Goal: Task Accomplishment & Management: Manage account settings

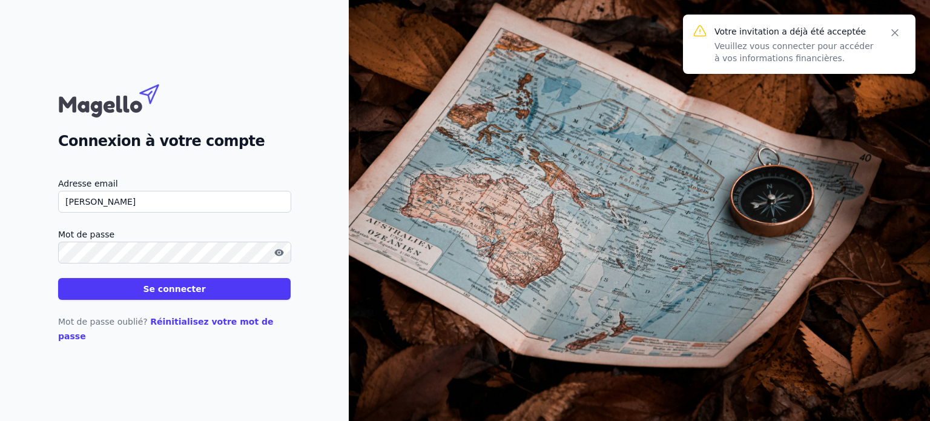
type input "[PERSON_NAME][EMAIL_ADDRESS][DOMAIN_NAME]"
click at [211, 297] on button "Se connecter" at bounding box center [174, 289] width 233 height 22
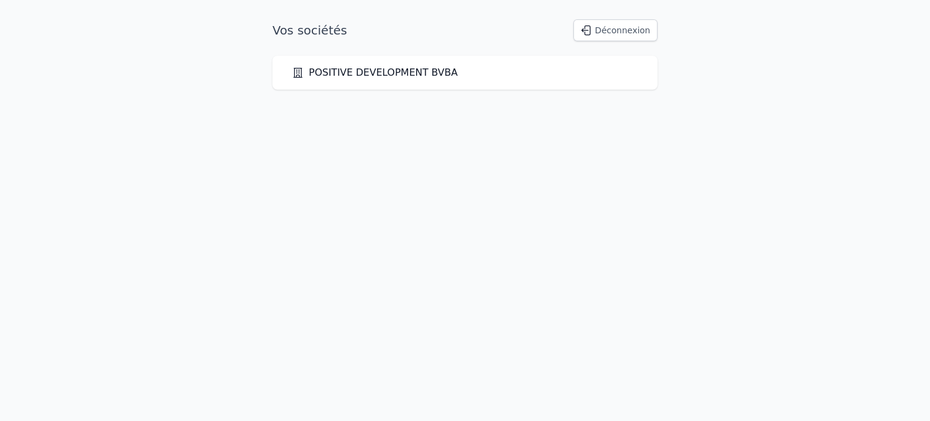
click at [395, 71] on link "POSITIVE DEVELOPMENT BVBA" at bounding box center [375, 72] width 166 height 15
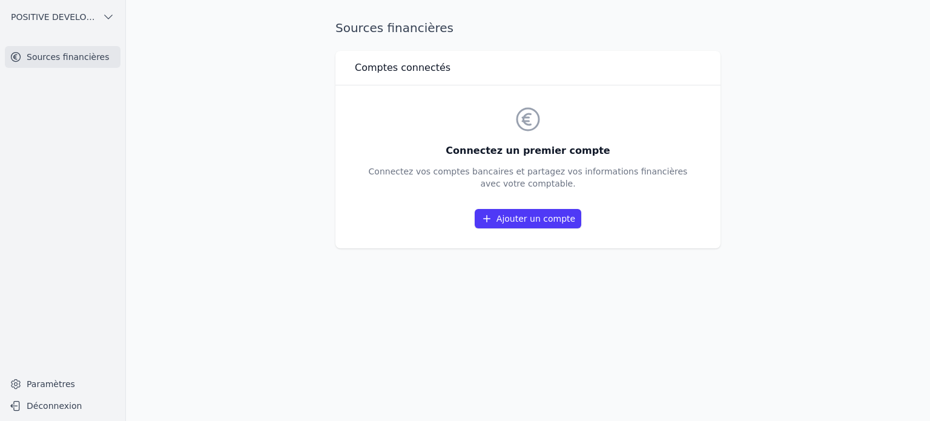
click at [497, 220] on link "Ajouter un compte" at bounding box center [528, 218] width 107 height 19
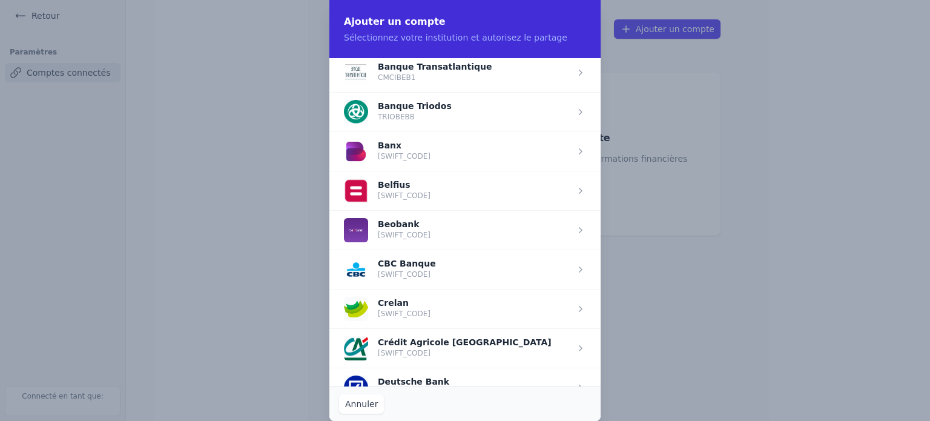
scroll to position [417, 0]
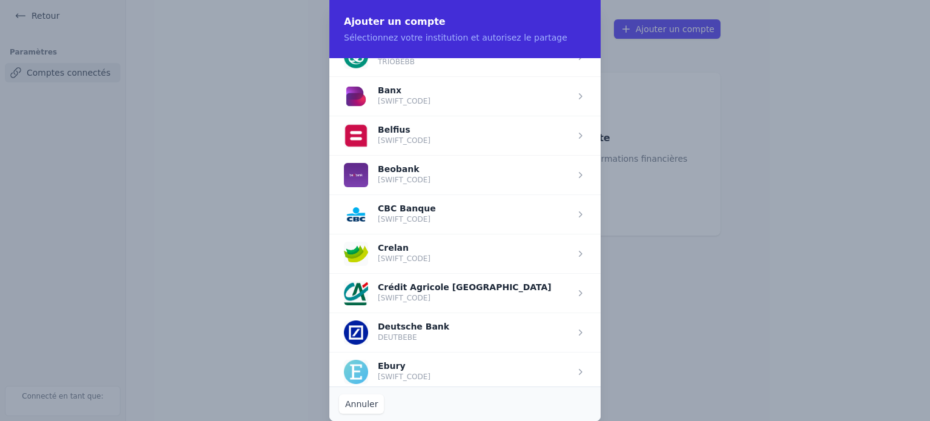
click at [455, 136] on span "button" at bounding box center [464, 135] width 271 height 39
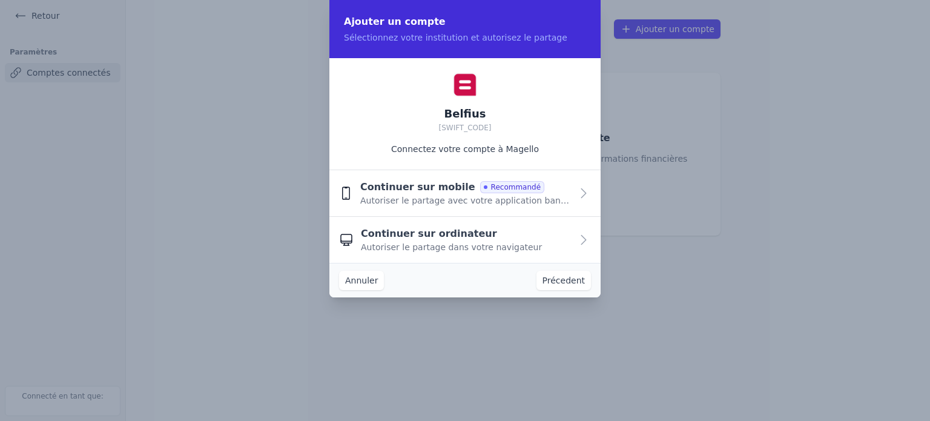
scroll to position [0, 0]
click at [407, 198] on span "Autoriser le partage avec votre application bancaire" at bounding box center [465, 200] width 211 height 12
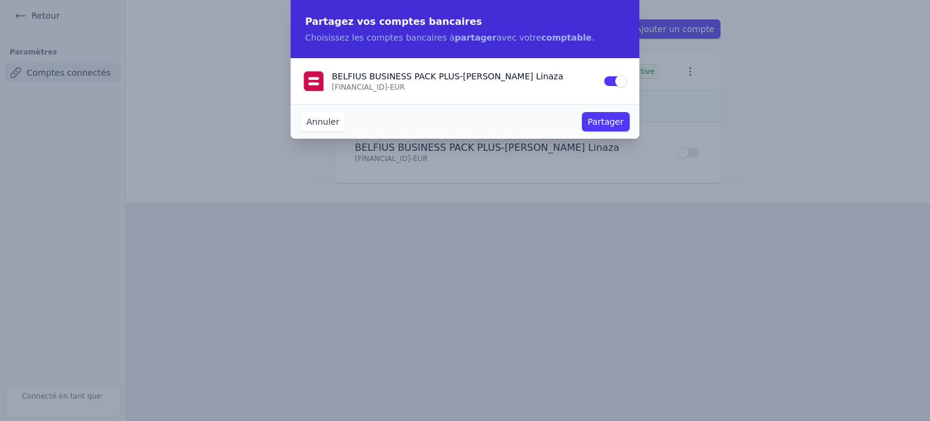
click at [609, 119] on button "Partager" at bounding box center [606, 121] width 48 height 19
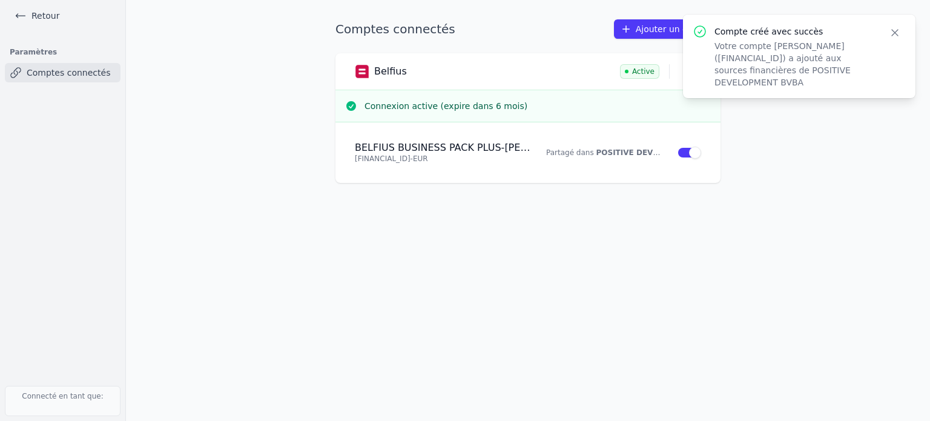
click at [163, 164] on main "Comptes connectés Ajouter un compte Belfius Active Connexion active (expire dan…" at bounding box center [465, 210] width 930 height 421
click at [896, 36] on icon "button" at bounding box center [895, 33] width 12 height 12
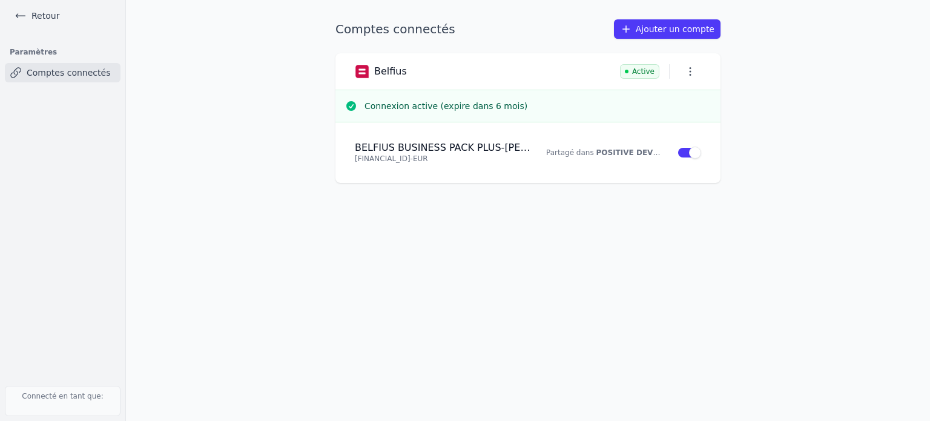
click at [19, 18] on icon at bounding box center [21, 16] width 12 height 12
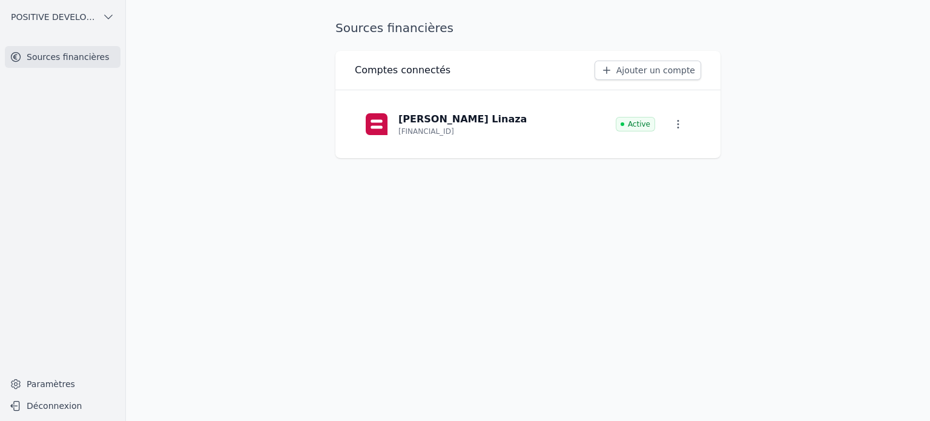
click at [43, 409] on button "Déconnexion" at bounding box center [63, 405] width 116 height 19
